Goal: Information Seeking & Learning: Learn about a topic

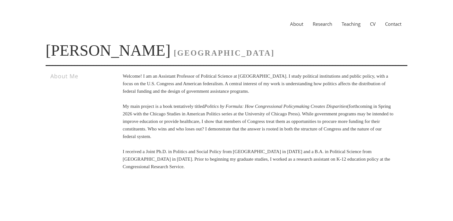
click at [349, 26] on link "Teaching" at bounding box center [351, 24] width 28 height 6
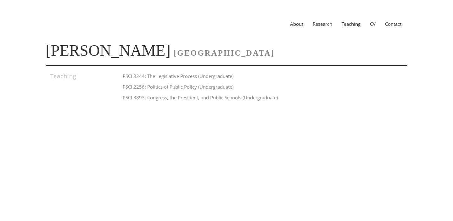
click at [167, 78] on h4 "PSCI 3244: The Legislative Process (Undergraduate)" at bounding box center [259, 76] width 272 height 8
click at [167, 88] on h4 "PSCI 2256: Politics of Public Policy (Undergraduate)" at bounding box center [259, 87] width 272 height 8
click at [166, 98] on h4 "PSCI 3893: Congress, the President, and Public Schools (Undergraduate)" at bounding box center [259, 98] width 272 height 8
